Goal: Use online tool/utility

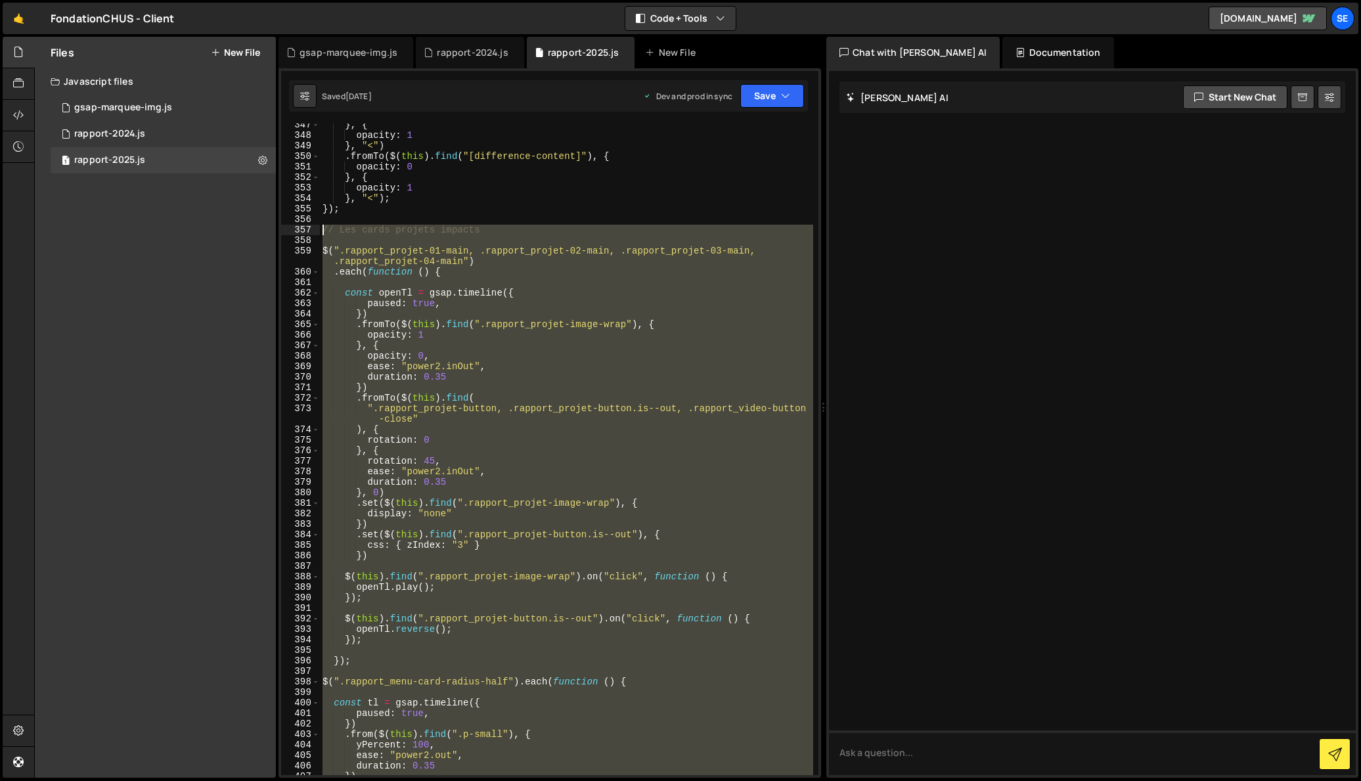
scroll to position [3643, 0]
drag, startPoint x: 351, startPoint y: 657, endPoint x: 330, endPoint y: 237, distance: 420.3
click at [323, 233] on div "} , { opacity : 1 } , "<" ) . fromTo ( $ ( this ) . find ( "[difference-content…" at bounding box center [566, 454] width 493 height 673
type textarea "// Les cards projets impacts"
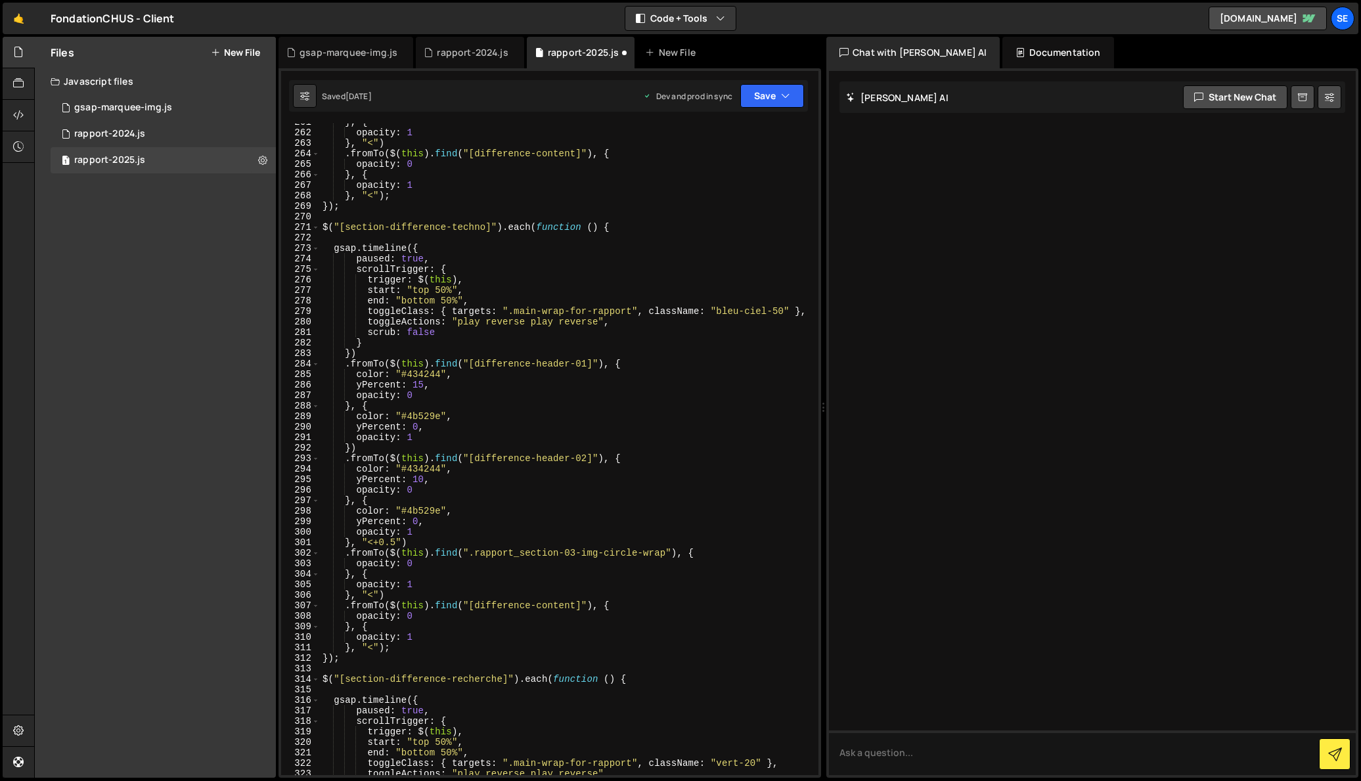
scroll to position [2738, 0]
drag, startPoint x: 487, startPoint y: 229, endPoint x: 347, endPoint y: 229, distance: 139.9
click at [347, 229] on div "} , { opacity : 1 } , "<" ) . fromTo ( $ ( this ) . find ( "[difference-content…" at bounding box center [566, 454] width 493 height 673
click at [394, 231] on div "} , { opacity : 1 } , "<" ) . fromTo ( $ ( this ) . find ( "[difference-content…" at bounding box center [566, 450] width 493 height 652
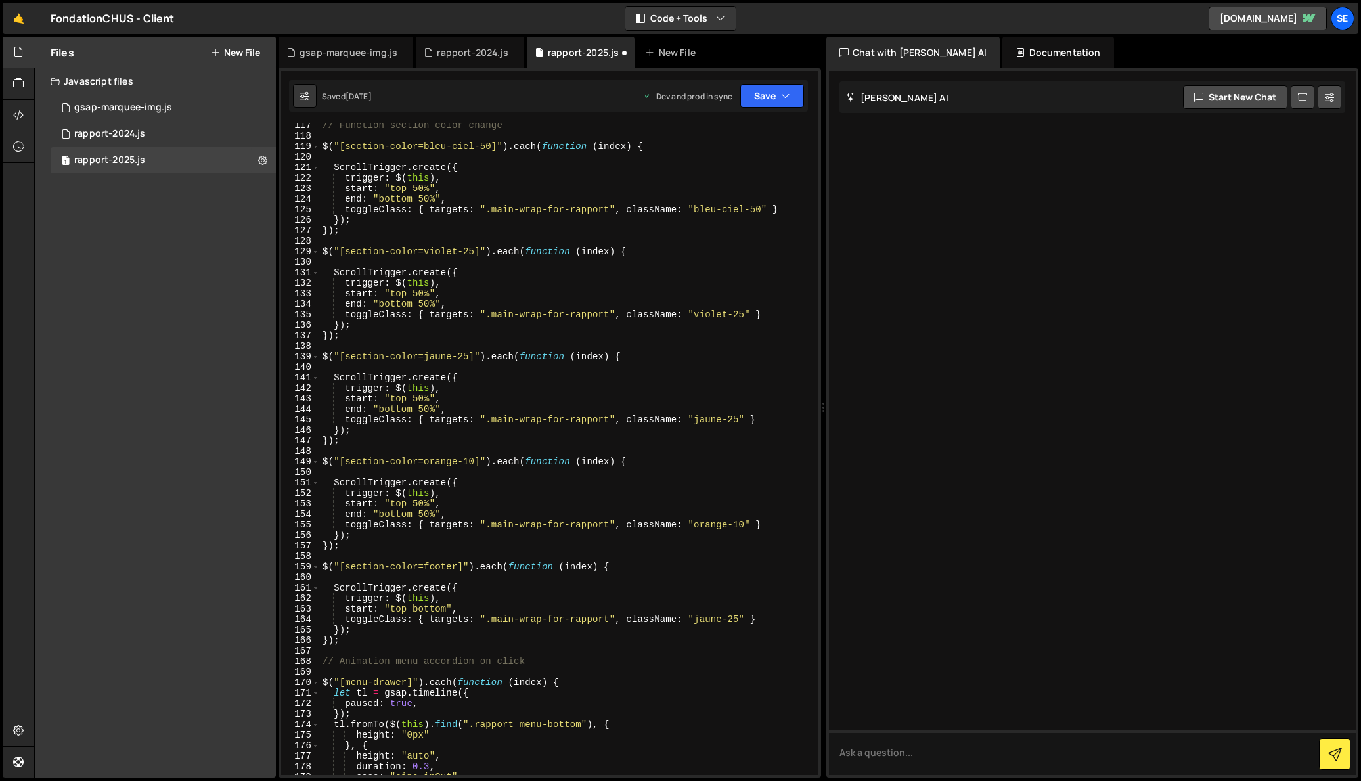
scroll to position [1221, 0]
drag, startPoint x: 492, startPoint y: 149, endPoint x: 346, endPoint y: 152, distance: 145.9
click at [346, 152] on div "// Function section color change $ ( "[section-color=bleu-ciel-50]" ) . each ( …" at bounding box center [566, 458] width 493 height 673
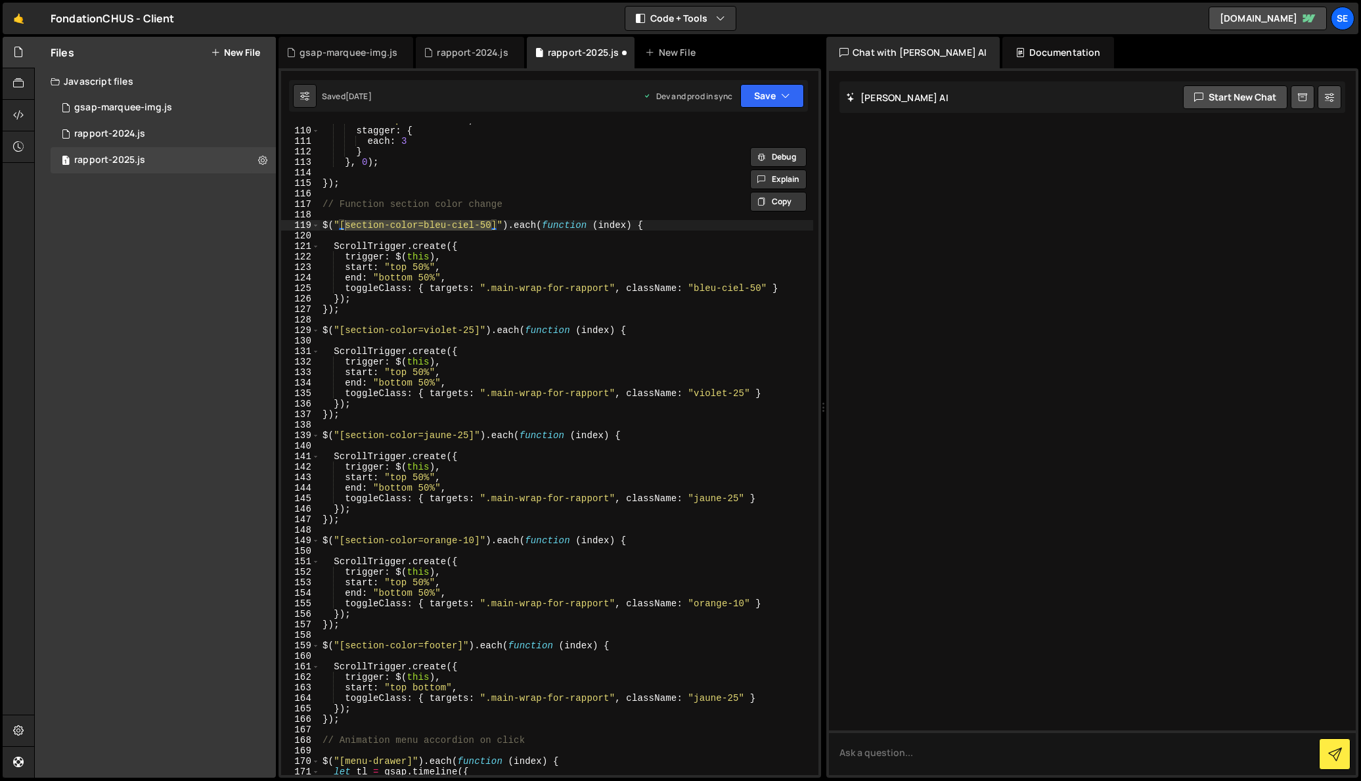
scroll to position [1141, 0]
click at [413, 231] on div "ease : "power2.inOut" , stagger : { each : 3 } } , 0 ) ; }) ; // Function secti…" at bounding box center [566, 450] width 493 height 652
drag, startPoint x: 417, startPoint y: 229, endPoint x: 348, endPoint y: 229, distance: 69.6
click at [348, 229] on div "ease : "power2.inOut" , stagger : { each : 3 } } , 0 ) ; }) ; // Function secti…" at bounding box center [566, 454] width 493 height 673
click at [721, 189] on div "ease : "power2.inOut" , stagger : { each : 3 } } , 0 ) ; }) ; // Function secti…" at bounding box center [566, 454] width 493 height 673
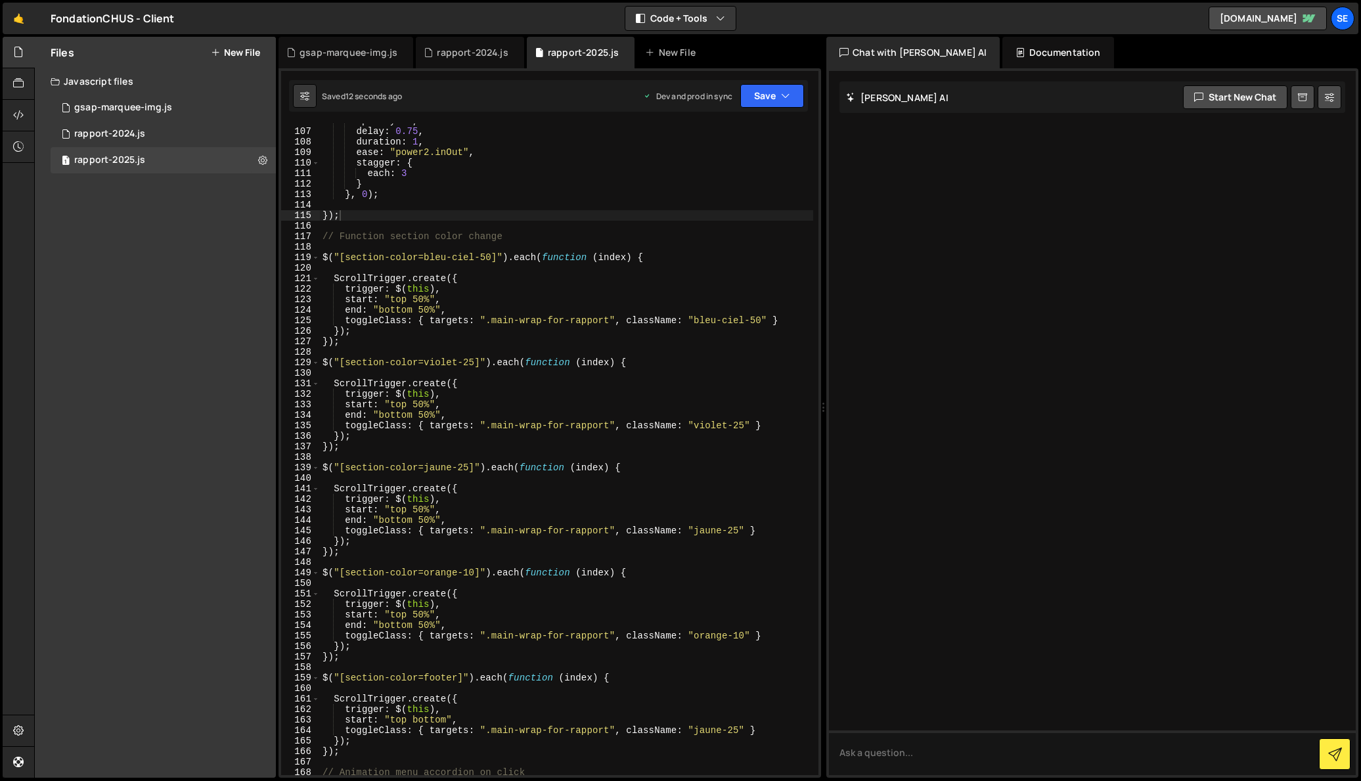
scroll to position [1110, 0]
drag, startPoint x: 471, startPoint y: 363, endPoint x: 424, endPoint y: 361, distance: 46.7
click at [424, 361] on div "opacity : 1 , delay : 0.75 , duration : 1 , ease : "power2.inOut" , stagger : {…" at bounding box center [566, 453] width 493 height 673
type textarea "$("[section-color=violet-25]").each(function (index) {"
